Goal: Information Seeking & Learning: Learn about a topic

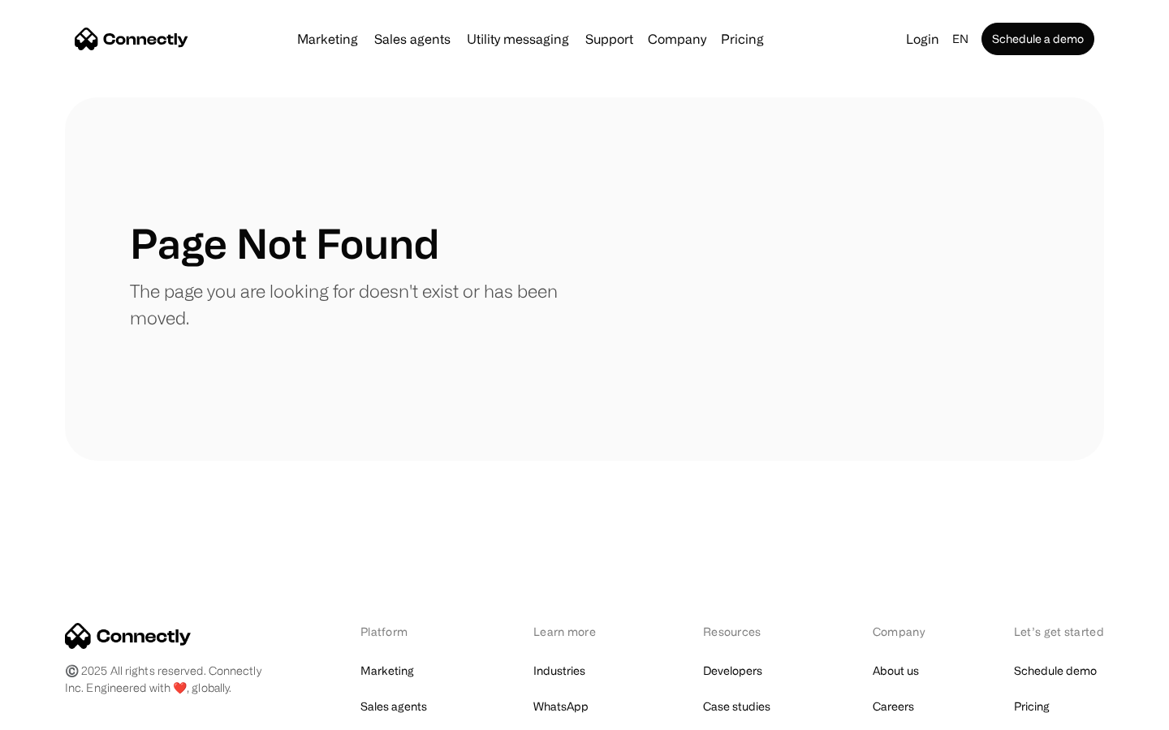
scroll to position [296, 0]
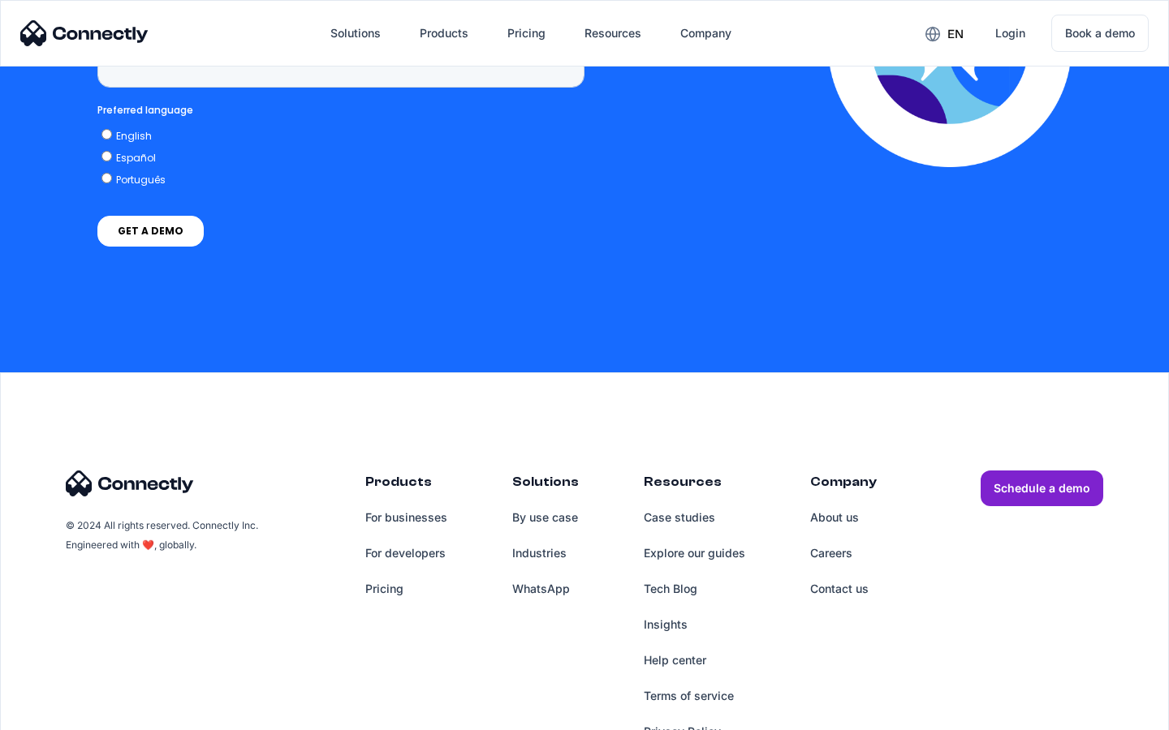
scroll to position [4132, 0]
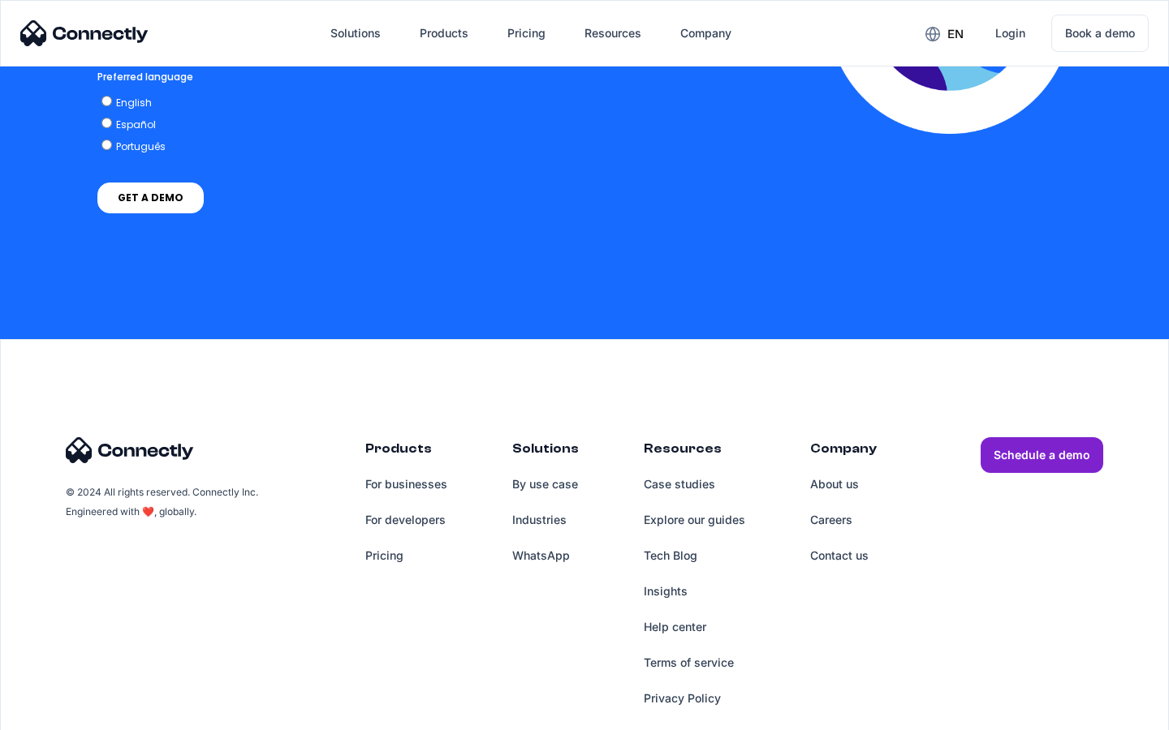
scroll to position [3581, 0]
